Goal: Navigation & Orientation: Find specific page/section

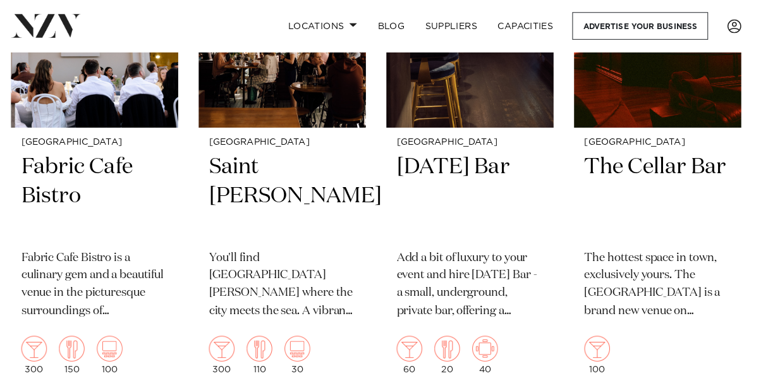
scroll to position [7151, 0]
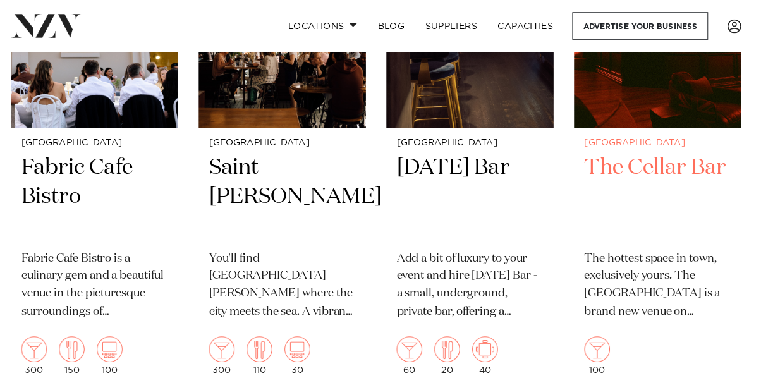
click at [671, 195] on h2 "The Cellar Bar" at bounding box center [658, 193] width 145 height 85
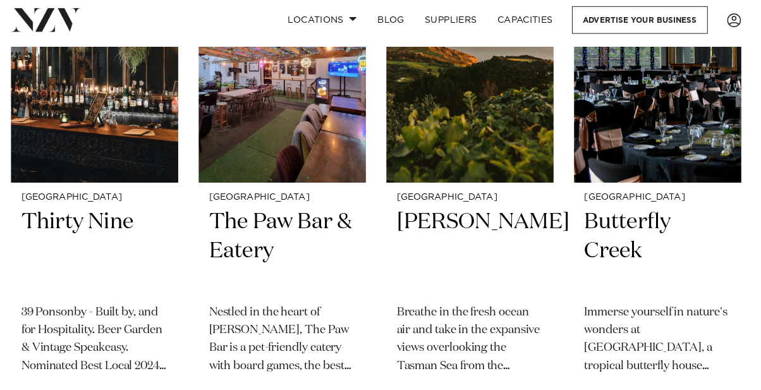
scroll to position [13532, 0]
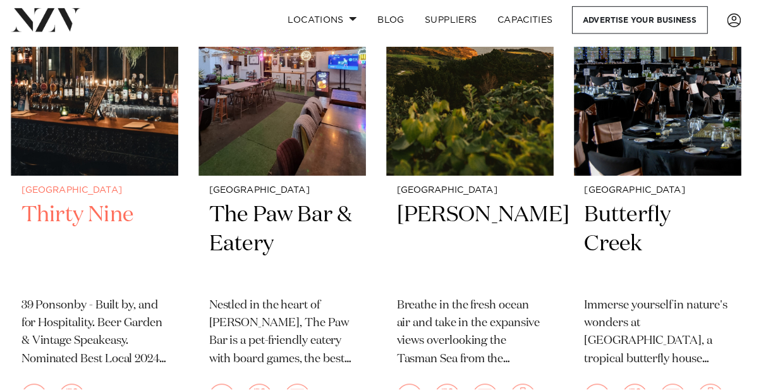
click at [95, 349] on p "39 Ponsonby - Built by, and for Hospitality. Beer Garden & Vintage Speakeasy. N…" at bounding box center [102, 334] width 145 height 71
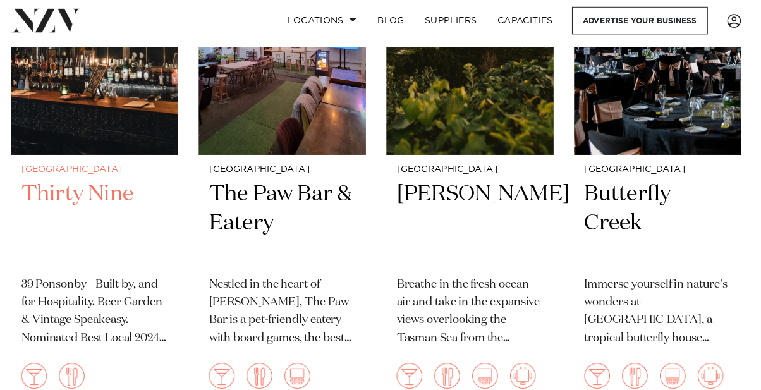
scroll to position [13571, 0]
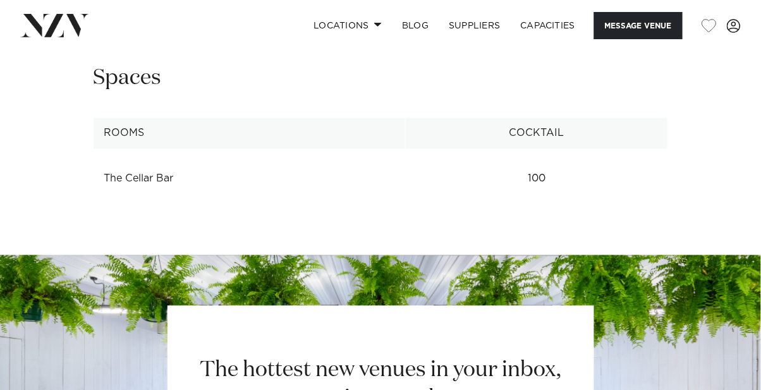
scroll to position [1536, 0]
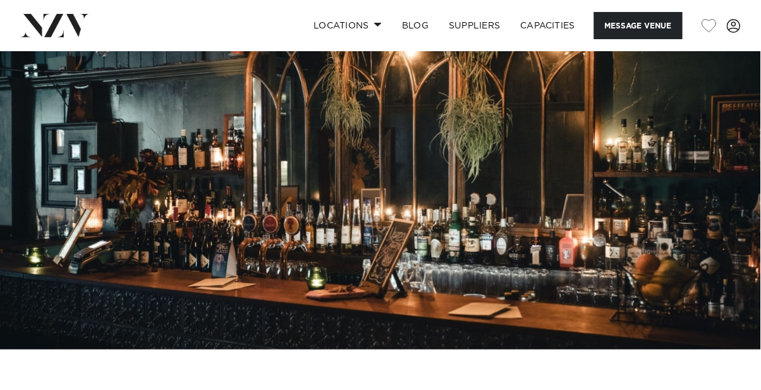
scroll to position [55, 0]
